Goal: Task Accomplishment & Management: Manage account settings

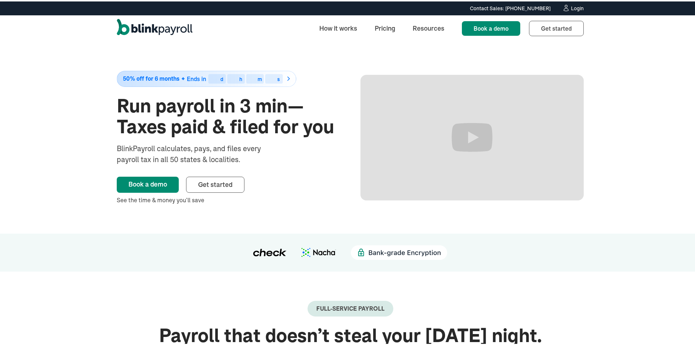
click at [578, 6] on div "Login" at bounding box center [577, 6] width 13 height 5
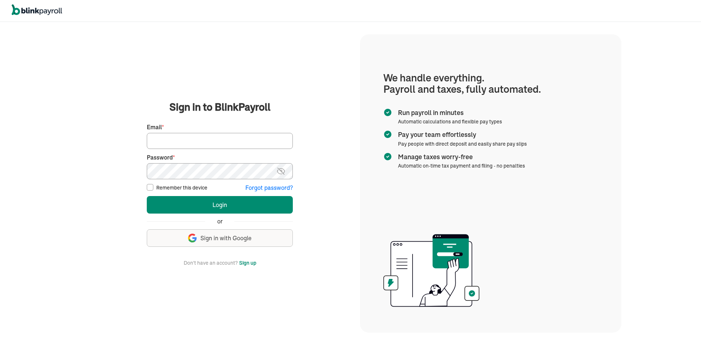
click at [197, 148] on input "Email *" at bounding box center [220, 141] width 146 height 16
paste input "branko+prodFS030725@blinkpayroll.com"
type input "branko+prodFS030725@blinkpayroll.com"
click at [147, 196] on button "Login" at bounding box center [220, 205] width 146 height 18
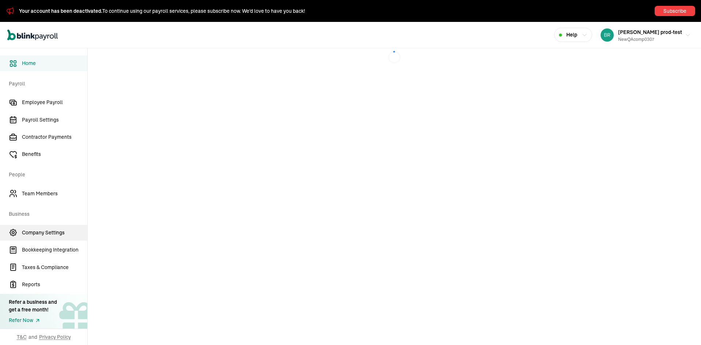
click at [37, 233] on span "Company Settings" at bounding box center [54, 233] width 65 height 8
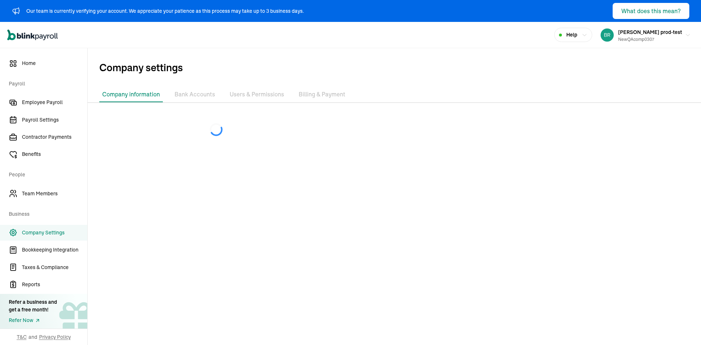
click at [256, 97] on li "Users & Permissions" at bounding box center [257, 94] width 60 height 15
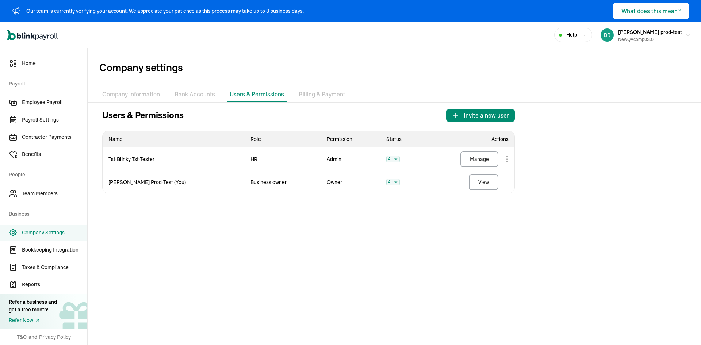
click at [476, 108] on div "Company information Bank Accounts Users & Permissions Billing & Payment Users &…" at bounding box center [394, 143] width 613 height 112
click at [476, 113] on span "Invite a new user" at bounding box center [485, 115] width 45 height 9
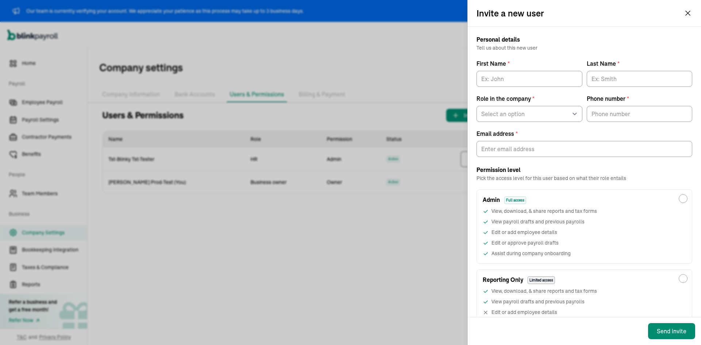
click at [498, 88] on div "Personal details Tell us about this new user First Name * Last Name * Role in t…" at bounding box center [584, 96] width 216 height 122
click at [504, 82] on input "First Name *" at bounding box center [529, 79] width 106 height 16
type input "aaaaa"
click at [600, 81] on input "Last Name *" at bounding box center [639, 79] width 106 height 16
type input "ttttt"
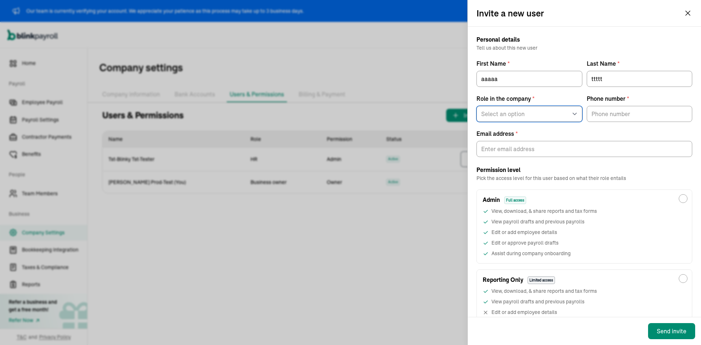
click at [536, 113] on select "Select an option Business owner HR CPA / Accountant Other" at bounding box center [529, 114] width 106 height 16
select select "owner"
click at [476, 106] on select "Select an option Business owner HR CPA / Accountant Other" at bounding box center [529, 114] width 106 height 16
click at [601, 119] on input "(___) ___-____" at bounding box center [639, 114] width 106 height 16
type input "(423) 324-4233"
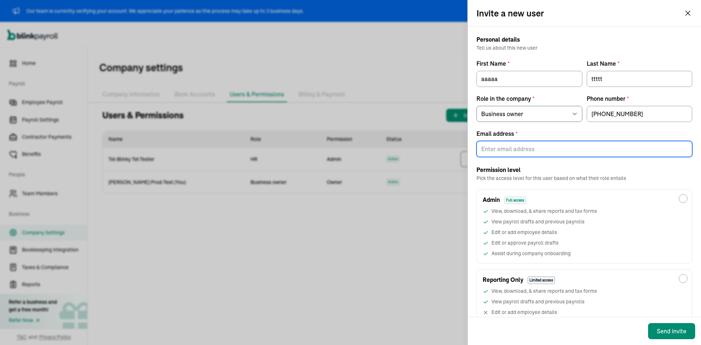
click at [516, 151] on input "Email address *" at bounding box center [584, 149] width 216 height 16
paste input "branko+test1prodcollab11111@blinkpayroll.com"
type input "branko+test1prodcollab11111@blinkpayroll.com"
click at [643, 209] on div "View, download, & share reports and tax forms" at bounding box center [583, 211] width 203 height 8
click at [678, 203] on input "Admin Full access View, download, & share reports and tax forms View payroll dr…" at bounding box center [682, 198] width 9 height 9
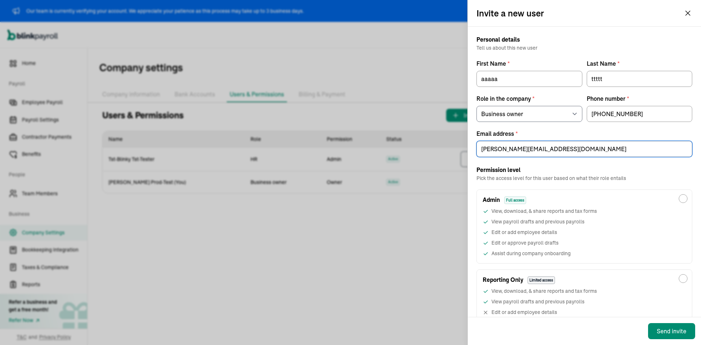
radio input "true"
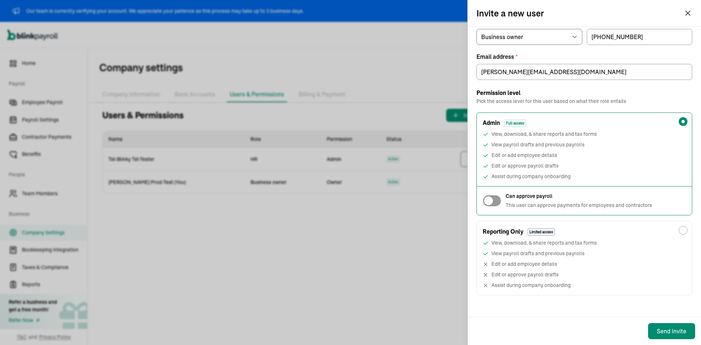
scroll to position [77, 0]
click at [665, 328] on div "Send invite" at bounding box center [671, 331] width 30 height 9
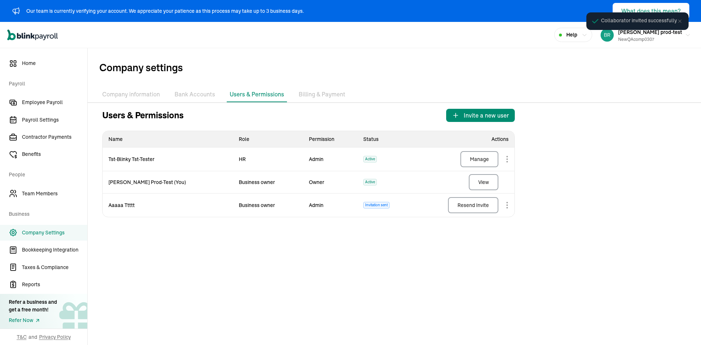
click at [65, 93] on span "Payroll" at bounding box center [46, 83] width 74 height 20
click at [58, 100] on span "Employee Payroll" at bounding box center [54, 103] width 65 height 8
